Goal: Find specific page/section

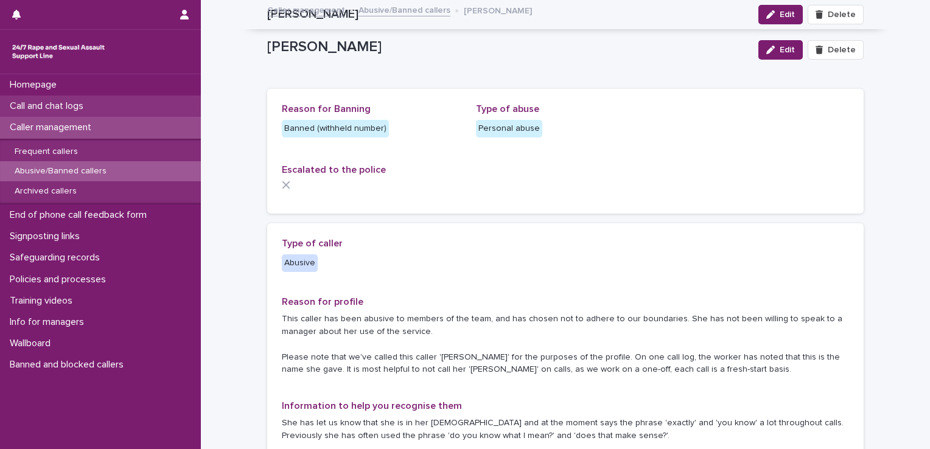
scroll to position [575, 0]
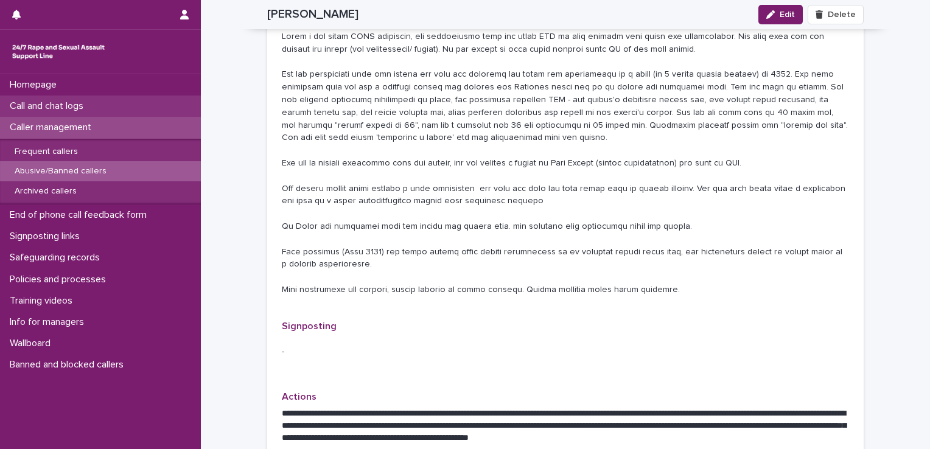
click at [121, 108] on div "Call and chat logs" at bounding box center [100, 106] width 201 height 21
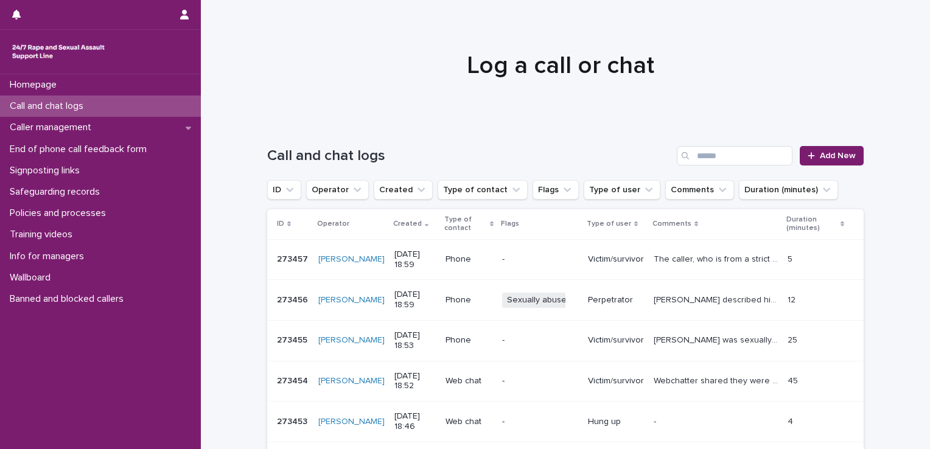
click at [622, 303] on p "Perpetrator" at bounding box center [616, 300] width 56 height 10
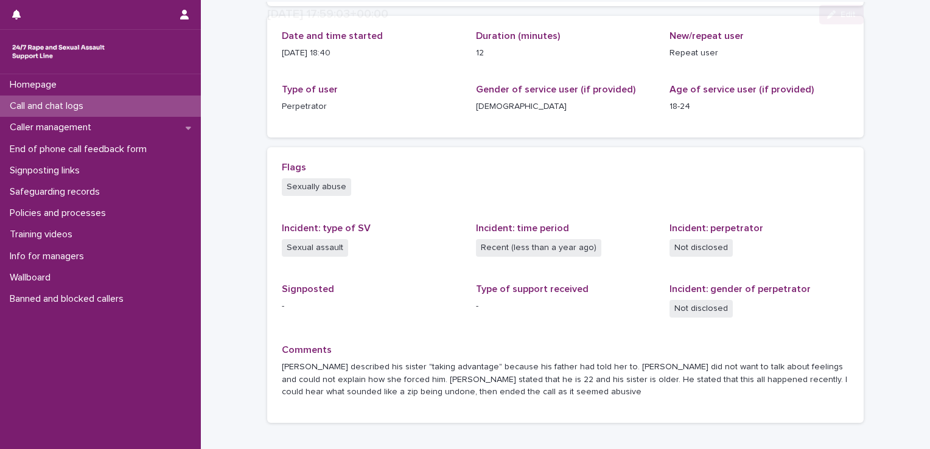
scroll to position [230, 0]
